Goal: Task Accomplishment & Management: Manage account settings

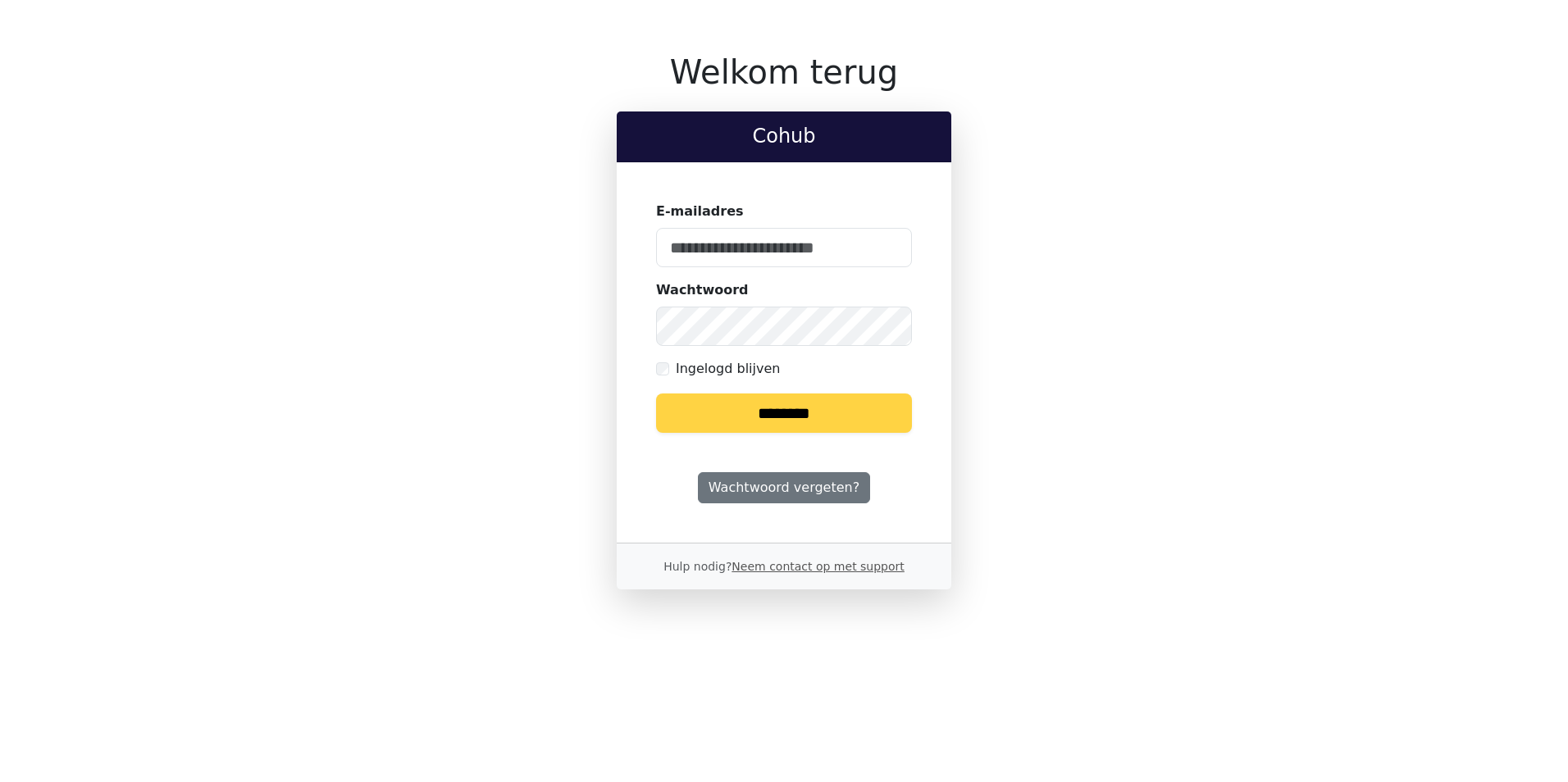
type input "**********"
click at [787, 414] on input "********" at bounding box center [783, 413] width 255 height 40
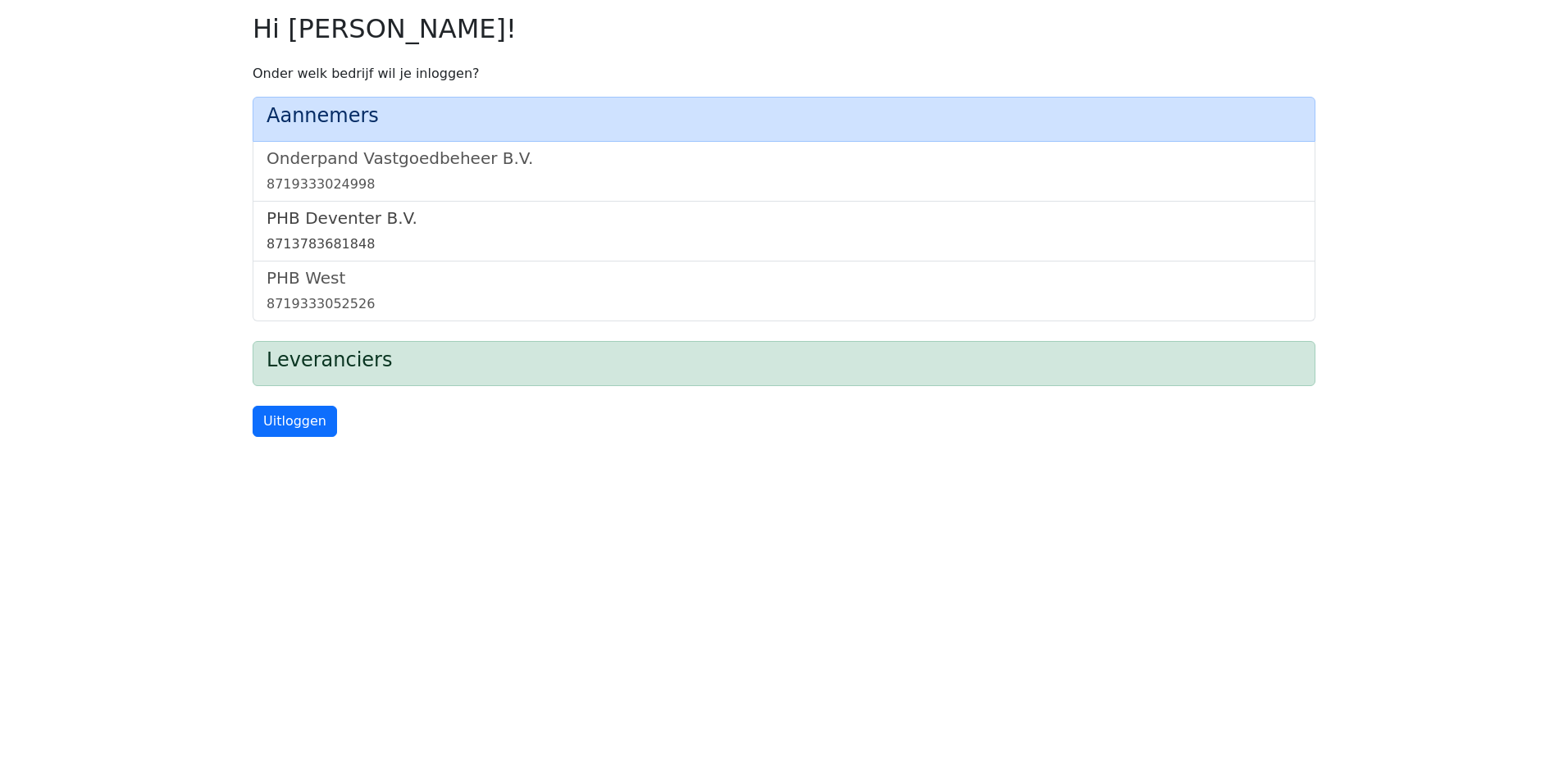
click at [301, 243] on div "8713783681848" at bounding box center [784, 244] width 1035 height 19
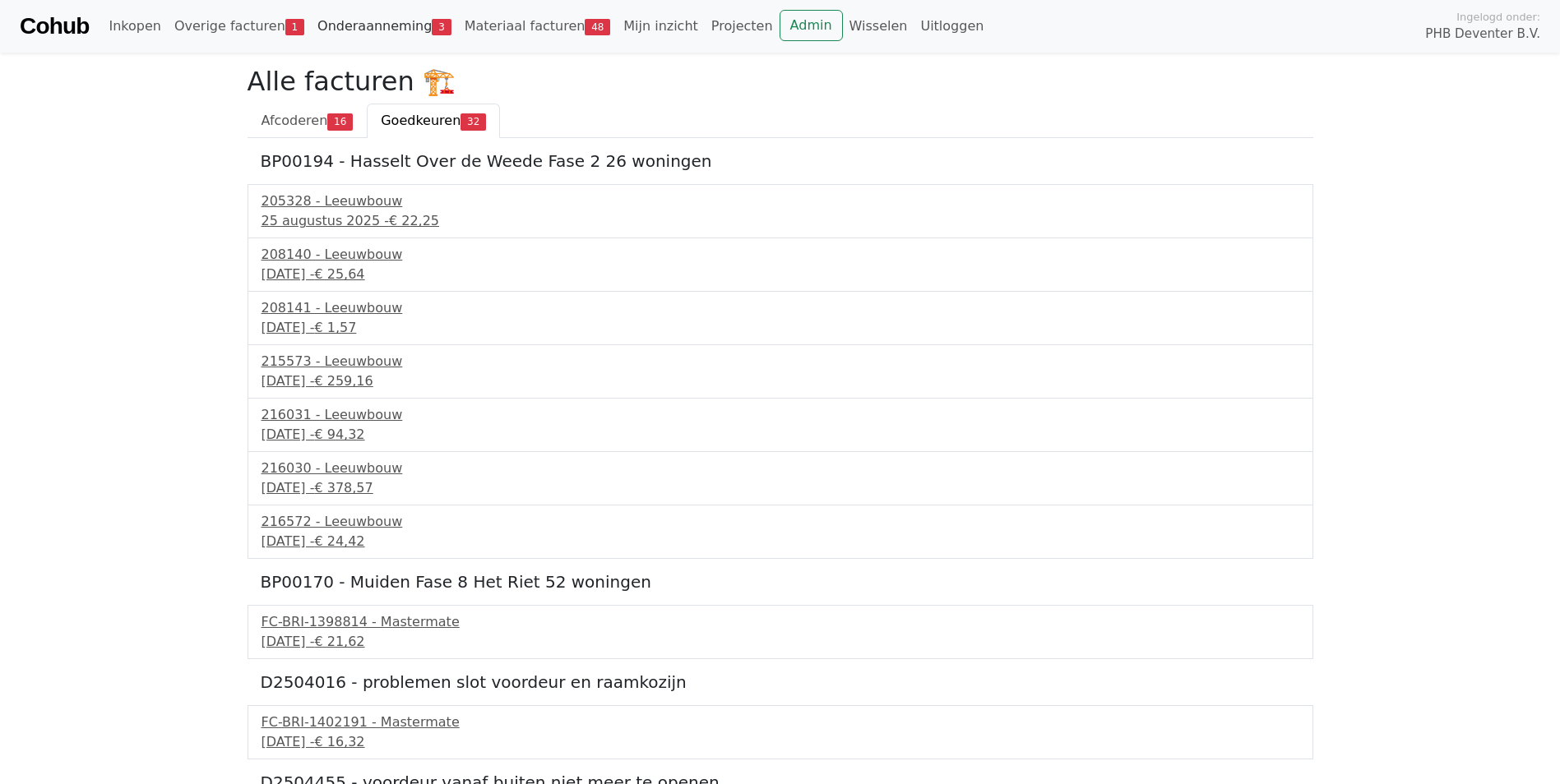
click at [368, 31] on link "Onderaanneming 3" at bounding box center [385, 26] width 147 height 33
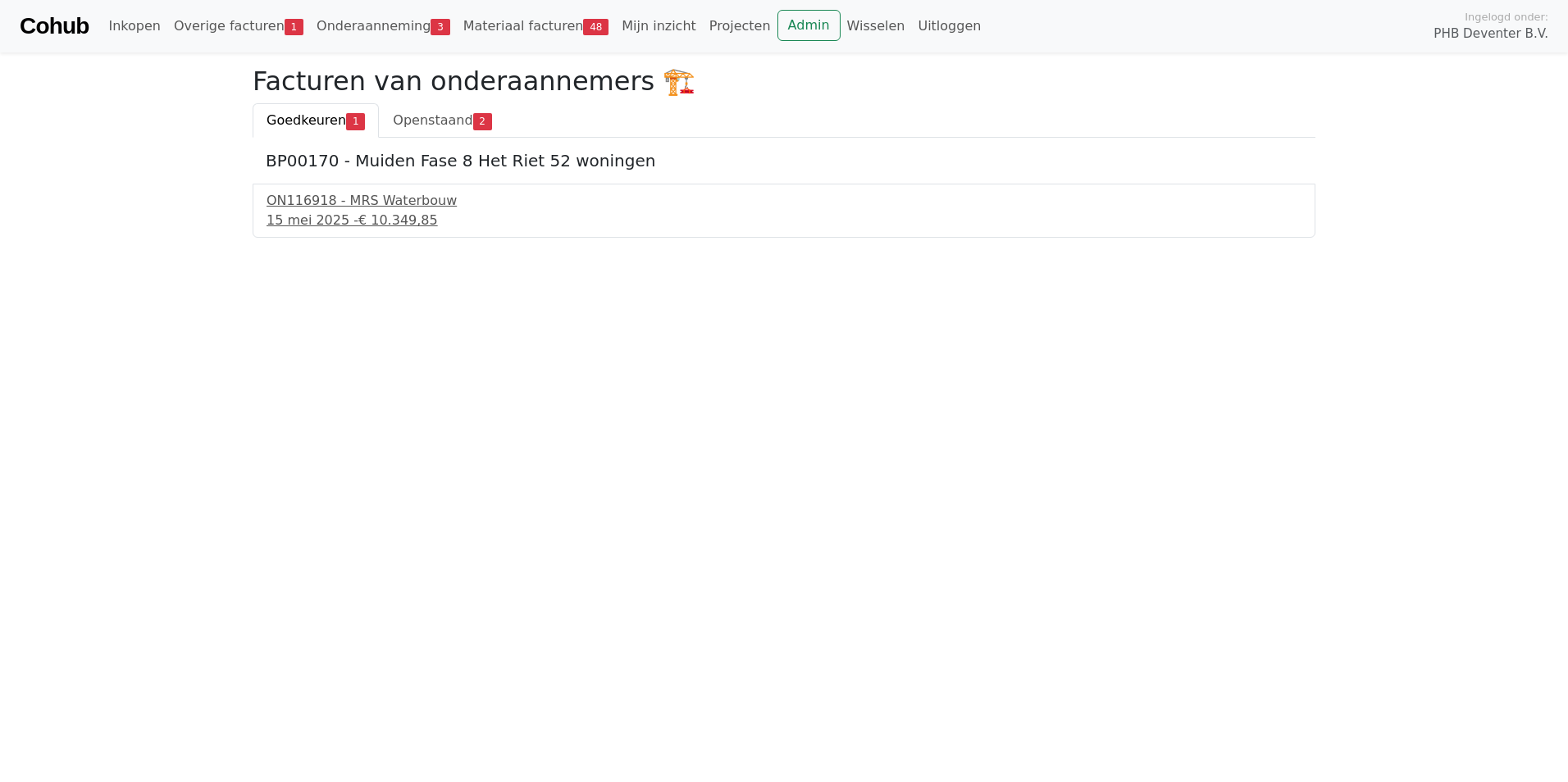
click at [297, 121] on span "Goedkeuren" at bounding box center [307, 120] width 80 height 16
click at [333, 200] on div "ON116918 - MRS Waterbouw" at bounding box center [784, 201] width 1035 height 19
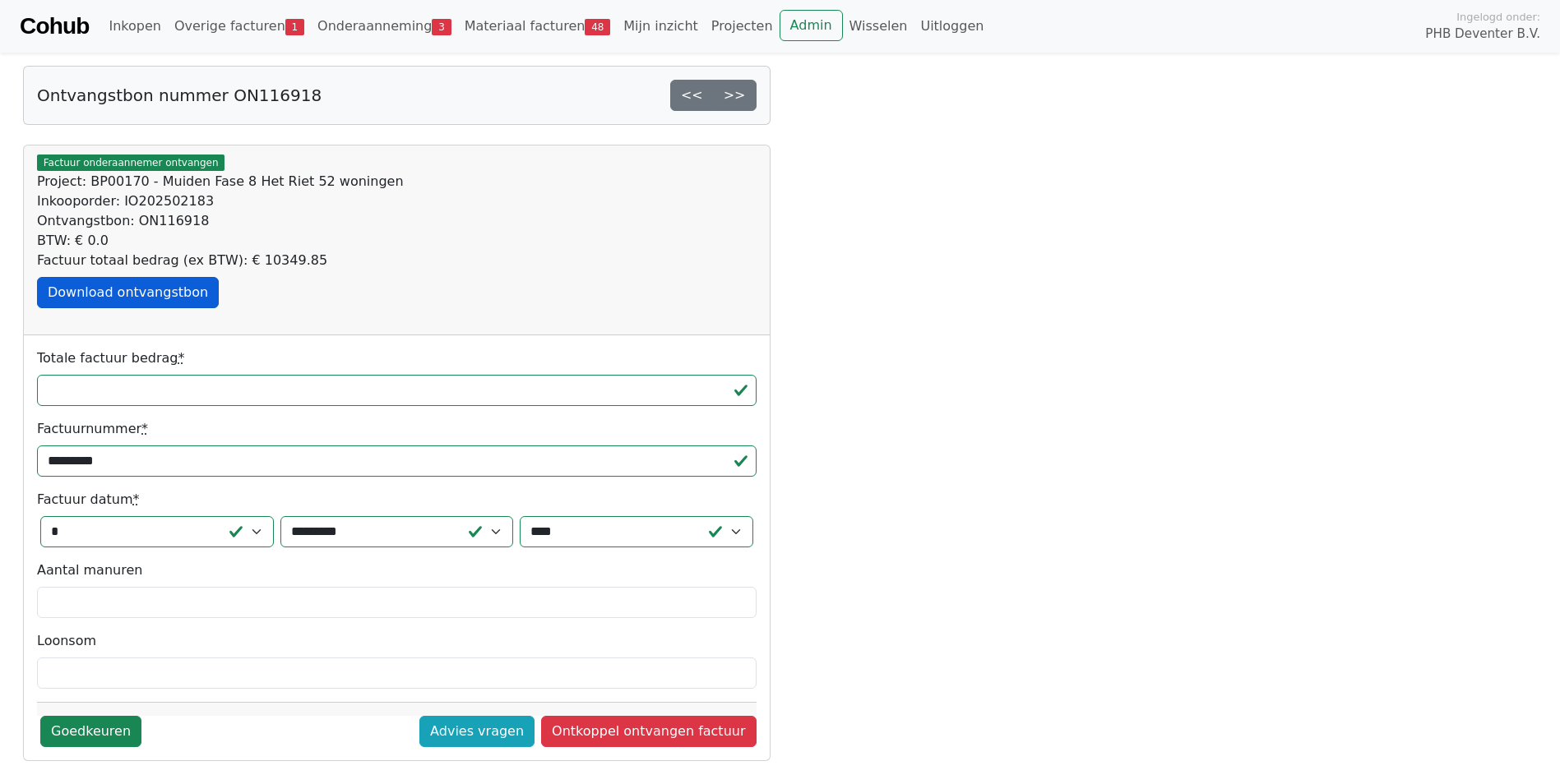
click at [145, 287] on link "Download ontvangstbon" at bounding box center [128, 292] width 182 height 31
click at [105, 726] on link "Goedkeuren" at bounding box center [90, 731] width 101 height 31
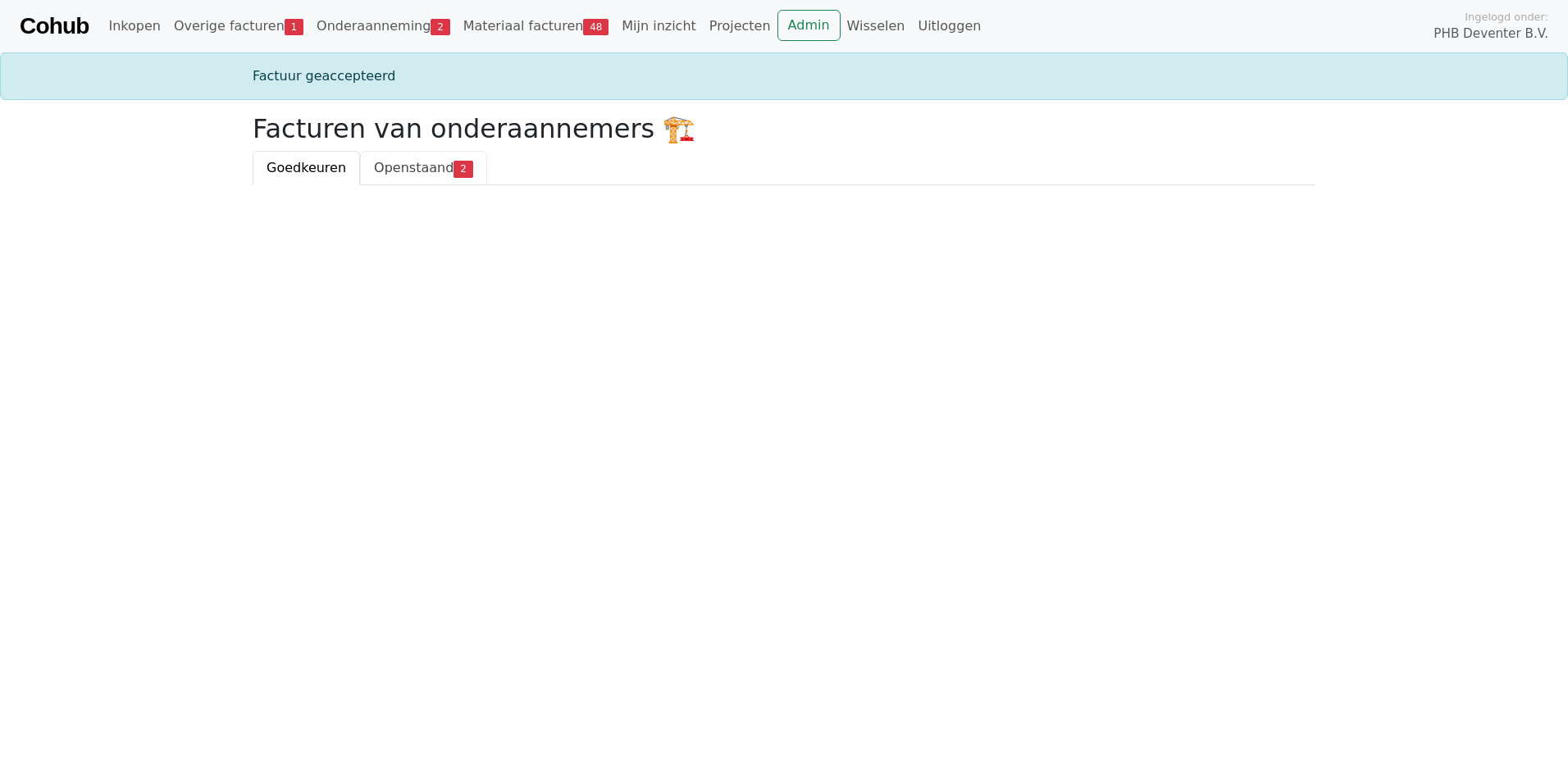
click at [394, 171] on span "Openstaand" at bounding box center [414, 168] width 80 height 16
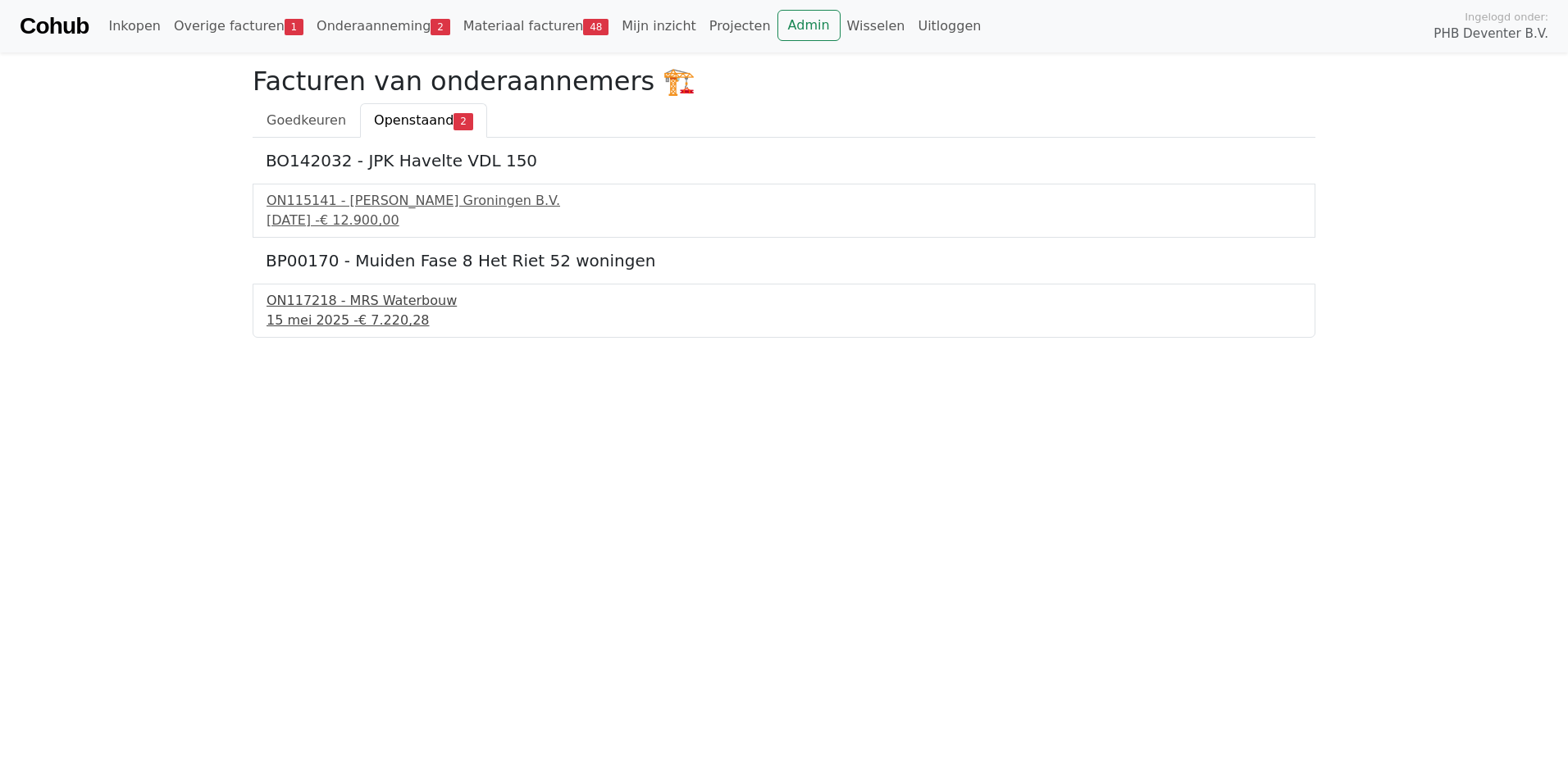
click at [354, 308] on div "ON117218 - MRS Waterbouw" at bounding box center [784, 300] width 1035 height 19
click at [495, 28] on link "Materiaal facturen 48" at bounding box center [537, 26] width 159 height 33
